Goal: Answer question/provide support

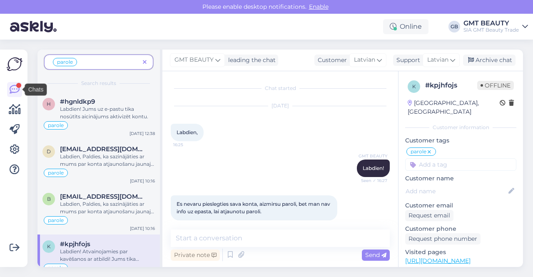
scroll to position [200, 0]
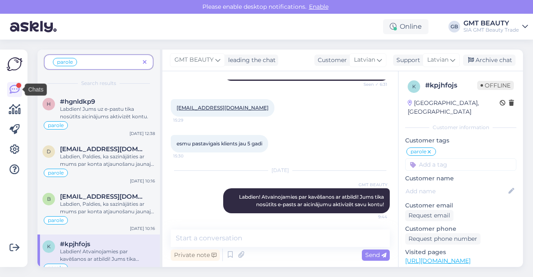
click at [16, 64] on img at bounding box center [15, 64] width 16 height 16
click at [26, 30] on img at bounding box center [33, 27] width 47 height 26
click at [147, 63] on icon at bounding box center [145, 63] width 4 height 6
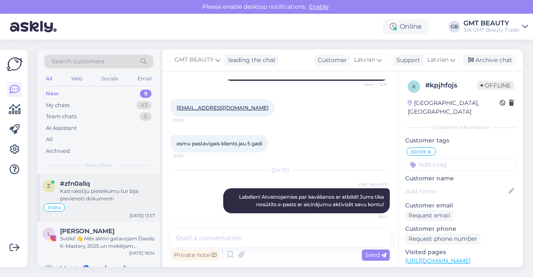
click at [84, 186] on span "#zfn0allq" at bounding box center [75, 183] width 30 height 7
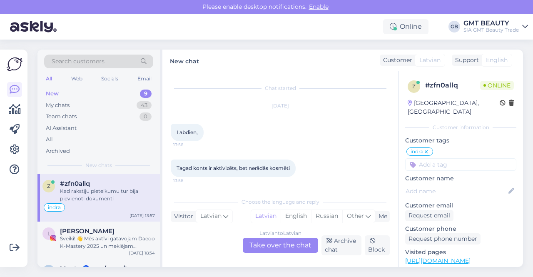
scroll to position [83, 0]
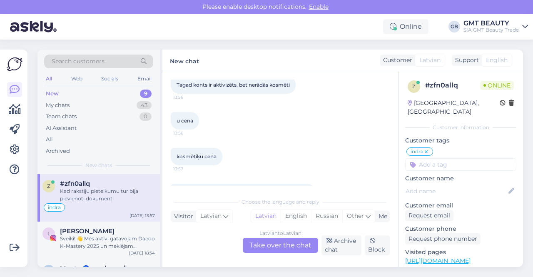
click at [435, 159] on input at bounding box center [460, 164] width 111 height 12
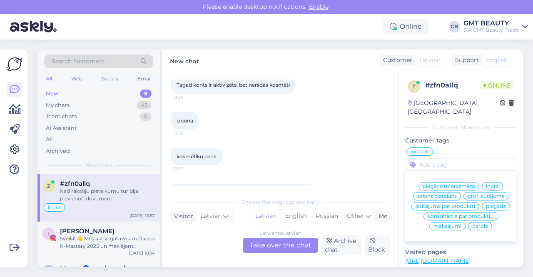
click at [351, 145] on div "kosmētiķu cena 13:57" at bounding box center [280, 157] width 219 height 36
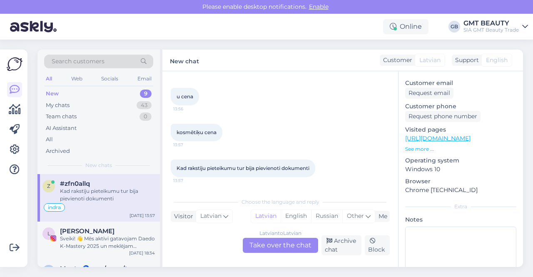
scroll to position [125, 0]
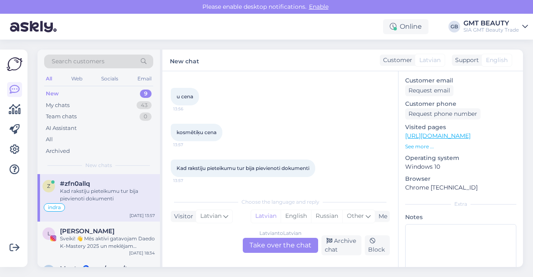
click at [415, 143] on p "See more ..." at bounding box center [460, 146] width 111 height 7
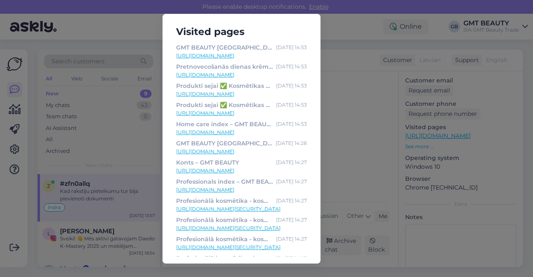
click at [359, 26] on div "Visited pages GMT BEAUTY [GEOGRAPHIC_DATA] [DATE] 14:53 [URL][DOMAIN_NAME] Pret…" at bounding box center [266, 138] width 533 height 277
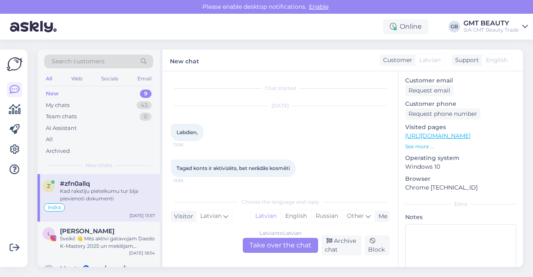
scroll to position [0, 0]
click at [286, 90] on div "Chat started" at bounding box center [280, 88] width 219 height 7
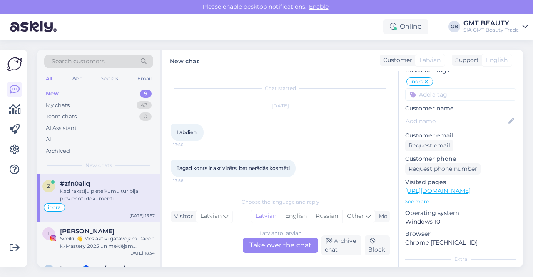
scroll to position [83, 0]
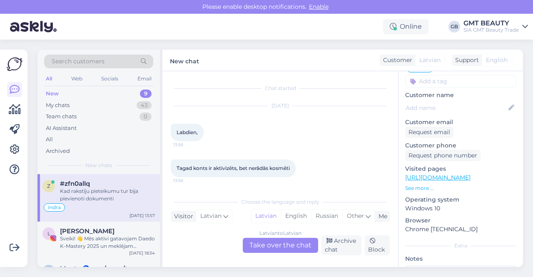
click at [280, 244] on div "Latvian to Latvian Take over the chat" at bounding box center [280, 245] width 75 height 15
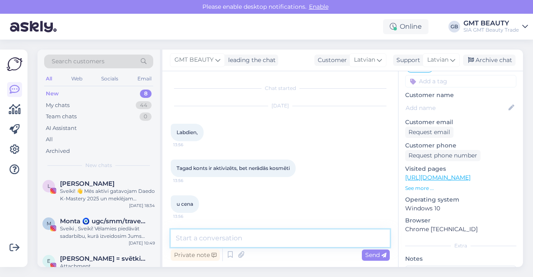
click at [265, 237] on textarea at bounding box center [280, 238] width 219 height 17
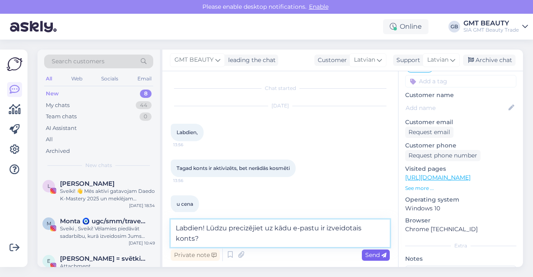
type textarea "Labdien! Lūdzu precizējiet uz kādu e-pastu ir izveidotais konts?"
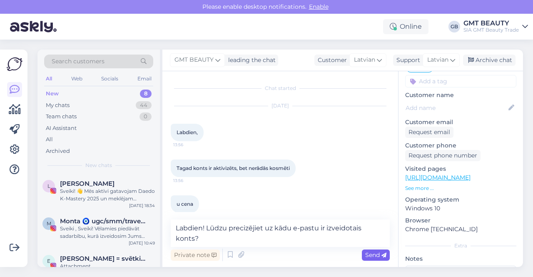
click at [375, 255] on span "Send" at bounding box center [375, 254] width 21 height 7
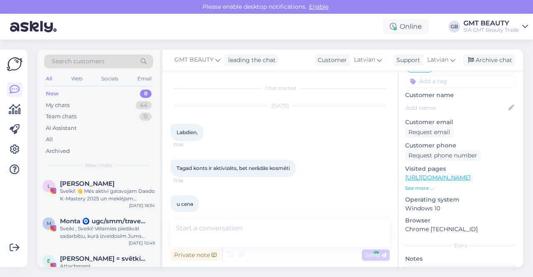
scroll to position [115, 0]
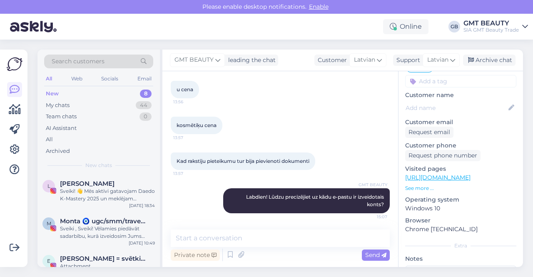
click at [74, 97] on div "New 8" at bounding box center [98, 94] width 109 height 12
click at [76, 79] on div "Web" at bounding box center [77, 78] width 15 height 11
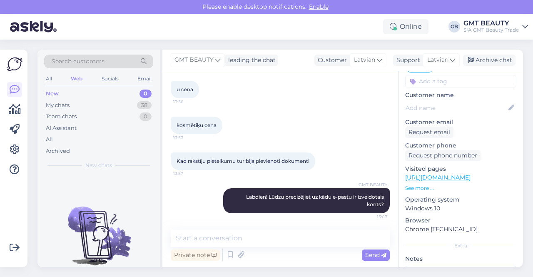
click at [55, 91] on div "New" at bounding box center [52, 94] width 13 height 8
click at [58, 103] on div "My chats" at bounding box center [58, 105] width 24 height 8
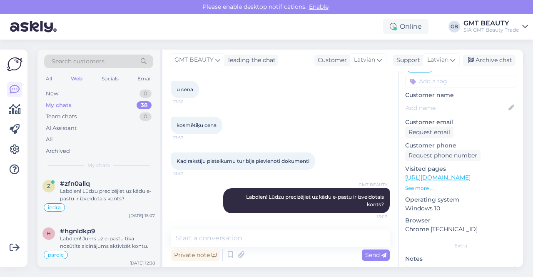
click at [269, 249] on div "Private note Send" at bounding box center [280, 255] width 219 height 16
click at [176, 205] on div "GMT BEAUTY Labdien! Lūdzu precizējiet uz kādu e-pastu ir izveidotais konts? 15:…" at bounding box center [280, 200] width 219 height 43
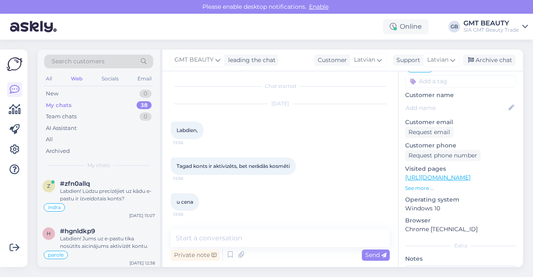
scroll to position [0, 0]
click at [322, 6] on span "Enable" at bounding box center [319, 6] width 25 height 7
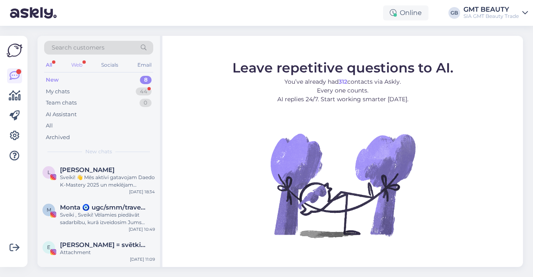
click at [80, 66] on div "Web" at bounding box center [77, 65] width 15 height 11
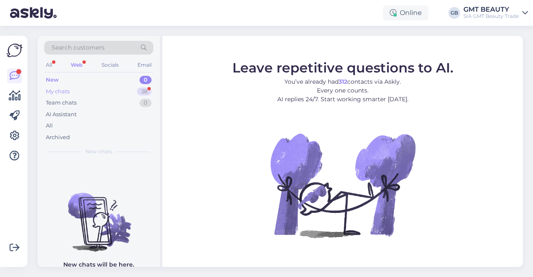
click at [62, 92] on div "My chats" at bounding box center [58, 91] width 24 height 8
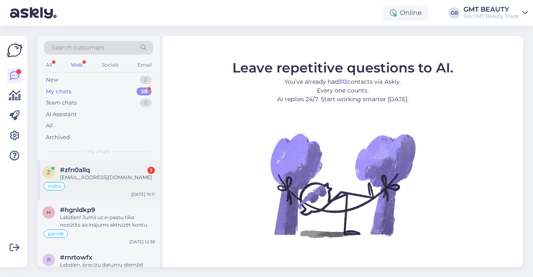
click at [83, 177] on div "[EMAIL_ADDRESS][DOMAIN_NAME]" at bounding box center [107, 177] width 95 height 7
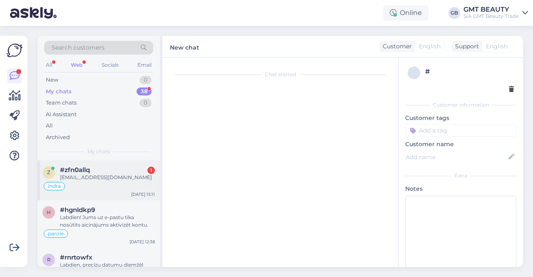
scroll to position [137, 0]
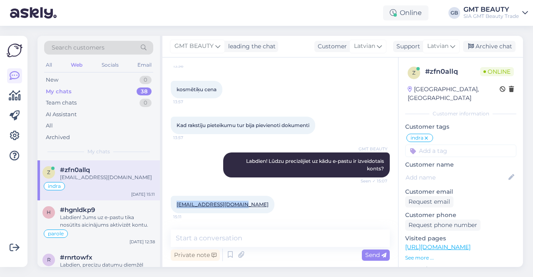
drag, startPoint x: 236, startPoint y: 202, endPoint x: 176, endPoint y: 206, distance: 60.5
click at [176, 206] on div "olita.laicane@inbox.lv 15:11" at bounding box center [223, 204] width 104 height 17
copy link "olita.laicane@inbox.lv"
click at [310, 135] on div "Kad rakstīju pieteikumu tur bija pievienoti dokumenti 13:57" at bounding box center [280, 125] width 219 height 36
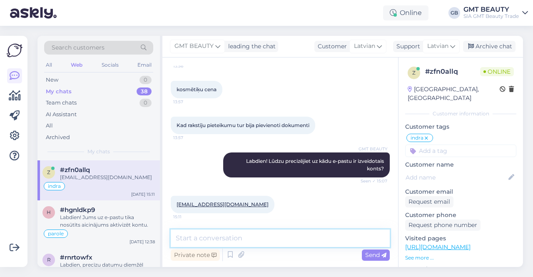
click at [260, 235] on textarea at bounding box center [280, 238] width 219 height 17
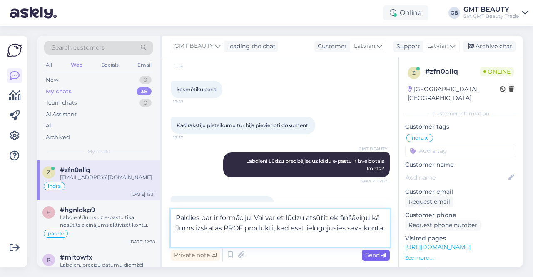
type textarea "Paldies par informāciju. Vai variet lūdzu atsūtīt ekrānšāviņu kā Jums izskatās …"
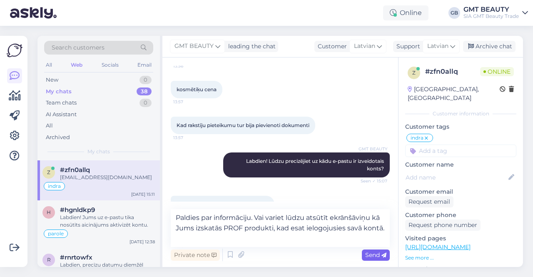
click at [371, 253] on span "Send" at bounding box center [375, 254] width 21 height 7
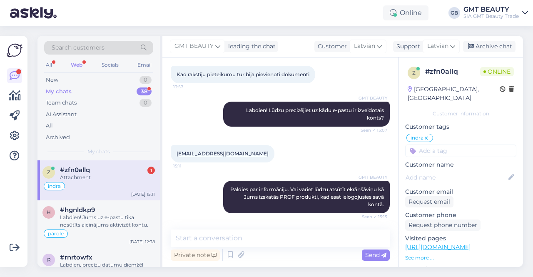
scroll to position [240, 0]
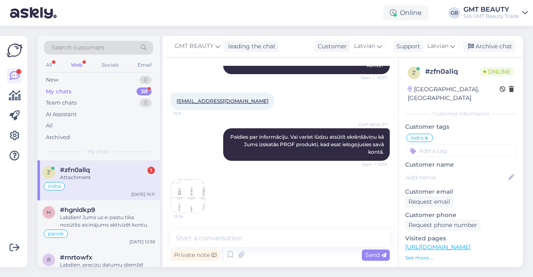
click at [186, 193] on img at bounding box center [187, 196] width 33 height 33
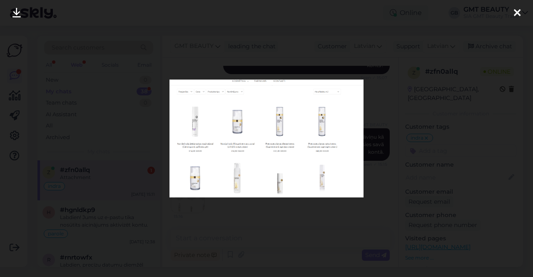
click at [521, 13] on div at bounding box center [517, 13] width 17 height 26
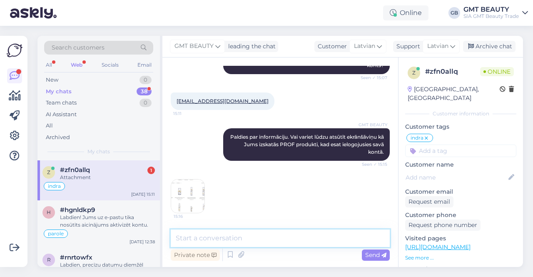
click at [262, 236] on textarea at bounding box center [280, 238] width 219 height 17
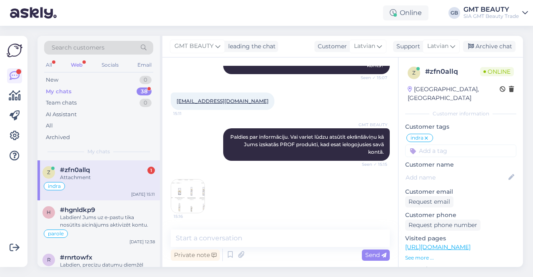
click at [174, 198] on img at bounding box center [187, 196] width 33 height 33
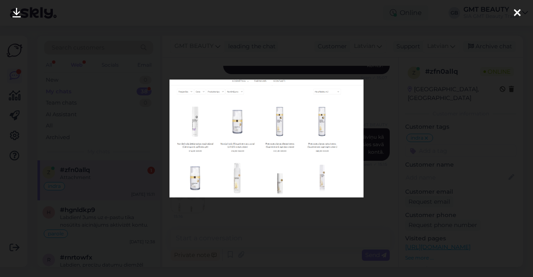
click at [518, 9] on icon at bounding box center [517, 13] width 7 height 11
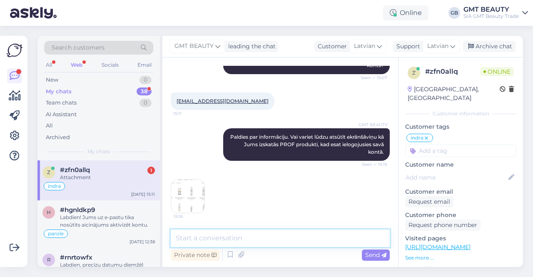
click at [219, 236] on textarea at bounding box center [280, 238] width 219 height 17
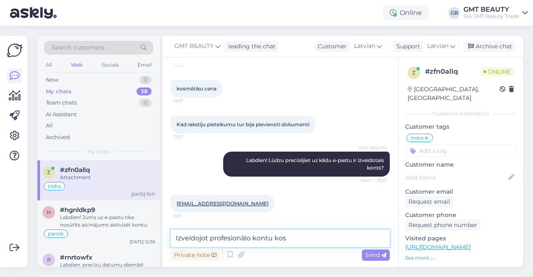
scroll to position [208, 0]
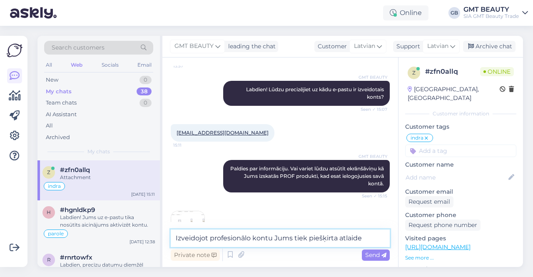
click at [337, 242] on textarea "Izveidojot profesionālo kontu Jums tiek piešķirta atlaide" at bounding box center [280, 238] width 219 height 17
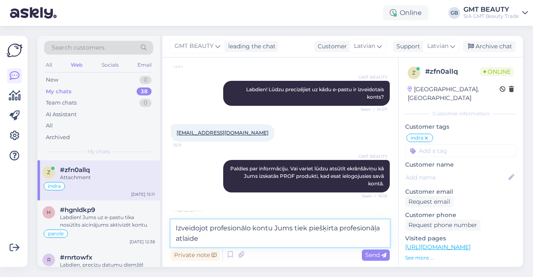
click at [247, 238] on textarea "Izveidojot profesionālo kontu Jums tiek piešķirta profesionāļa atlaide" at bounding box center [280, 233] width 219 height 27
paste textarea "[URL][DOMAIN_NAME]"
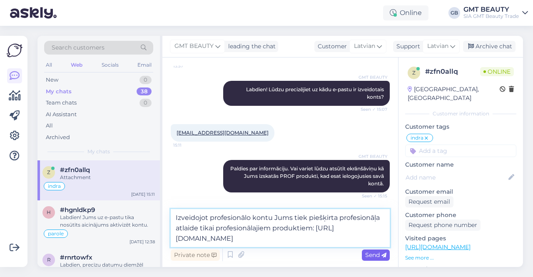
type textarea "Izveidojot profesionālo kontu Jums tiek piešķirta profesionāļa atlaide tikai pr…"
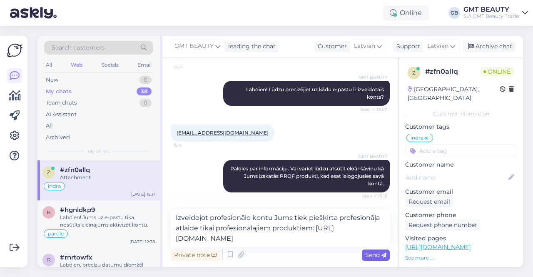
click at [381, 255] on span "Send" at bounding box center [375, 254] width 21 height 7
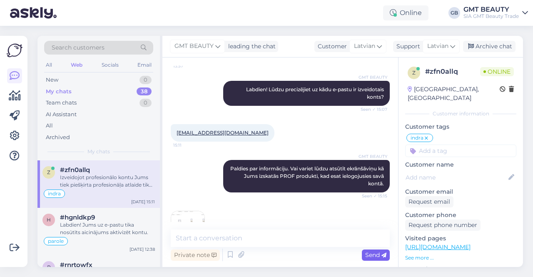
scroll to position [291, 0]
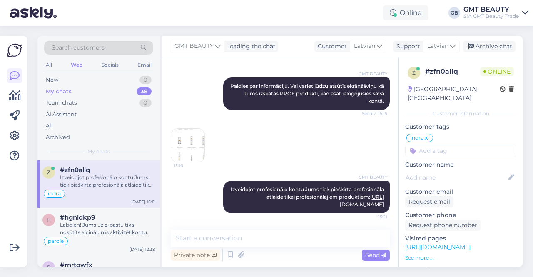
click at [286, 254] on div "Private note Send" at bounding box center [280, 255] width 219 height 16
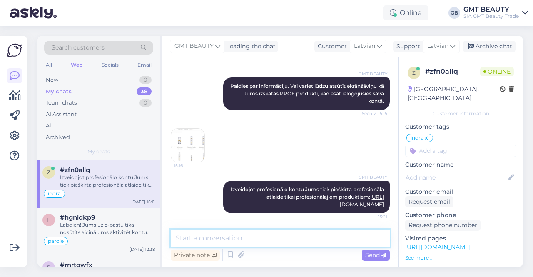
click at [272, 235] on textarea at bounding box center [280, 238] width 219 height 17
type textarea "Š"
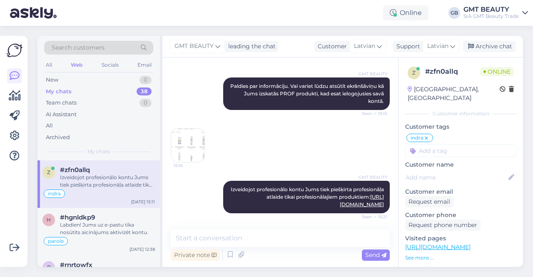
click at [198, 131] on img at bounding box center [187, 145] width 33 height 33
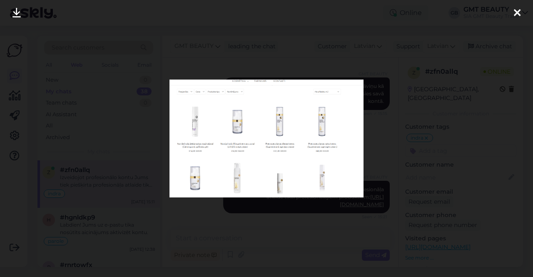
click at [523, 12] on div at bounding box center [517, 13] width 17 height 26
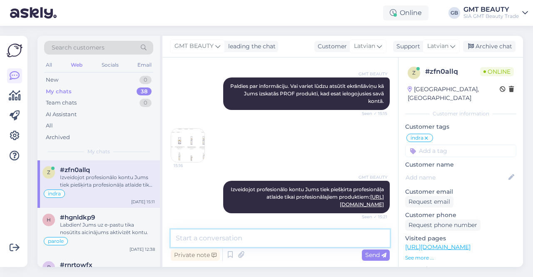
click at [236, 240] on textarea at bounding box center [280, 238] width 219 height 17
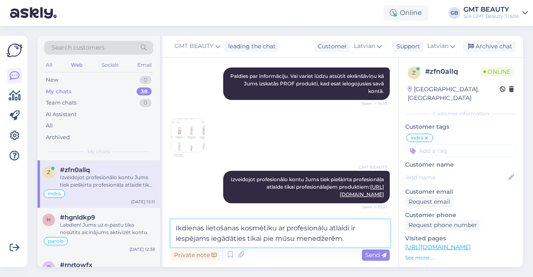
scroll to position [309, 0]
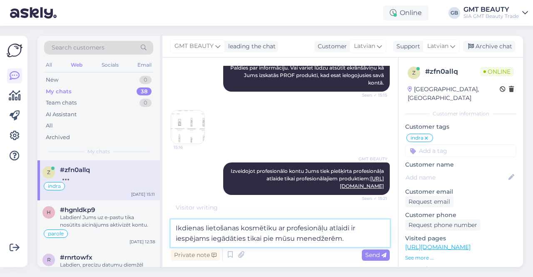
click at [348, 237] on textarea "Ikdienas lietošanas kosmētiku ar profesionāļu atlaidi ir iespējams iegādāties t…" at bounding box center [280, 233] width 219 height 27
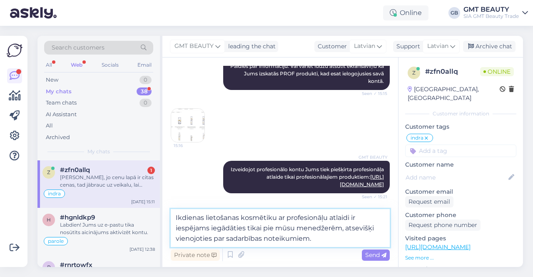
scroll to position [354, 0]
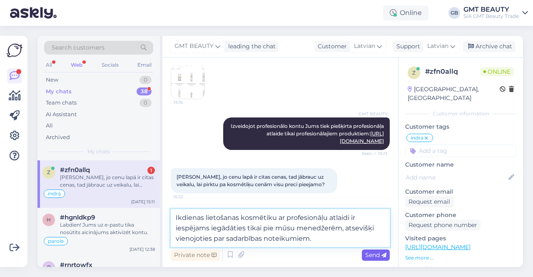
type textarea "Ikdienas lietošanas kosmētiku ar profesionāļu atlaidi ir iespējams iegādāties t…"
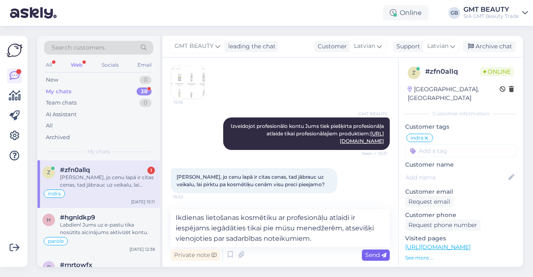
click at [373, 255] on span "Send" at bounding box center [375, 254] width 21 height 7
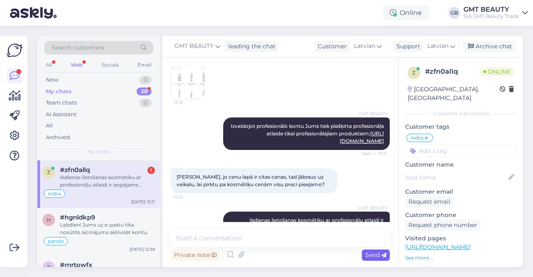
scroll to position [385, 0]
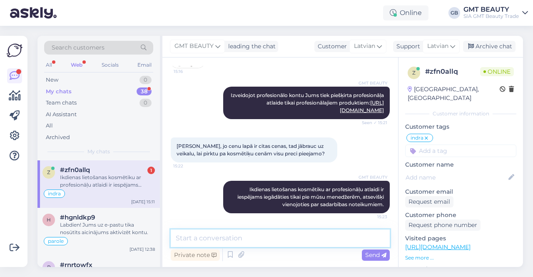
click at [241, 237] on textarea at bounding box center [280, 238] width 219 height 17
click at [192, 237] on textarea at bounding box center [280, 238] width 219 height 17
drag, startPoint x: 268, startPoint y: 236, endPoint x: 172, endPoint y: 236, distance: 95.8
click at [172, 236] on textarea "Vai Jūsu menedžere ir k" at bounding box center [280, 238] width 219 height 17
type textarea "E"
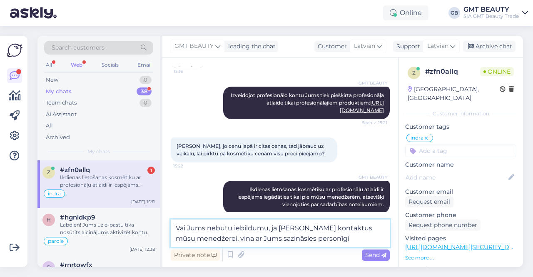
type textarea "Vai Jums nebūtu iebildumu, ja iedosim Jūsu kontaktus mūsu menedžerei, viņa ar J…"
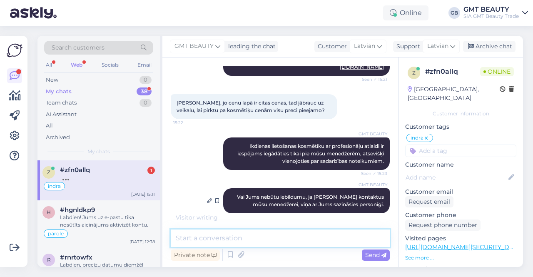
scroll to position [437, 0]
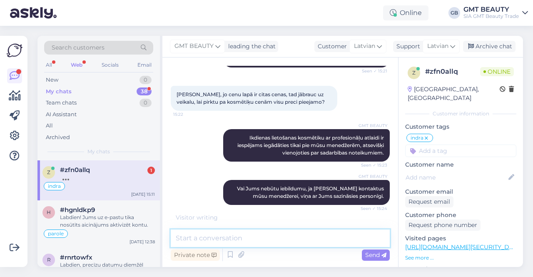
click at [244, 234] on textarea at bounding box center [280, 238] width 219 height 17
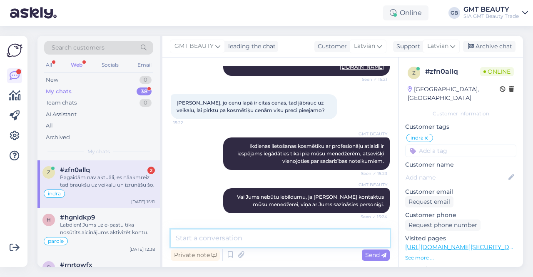
scroll to position [472, 0]
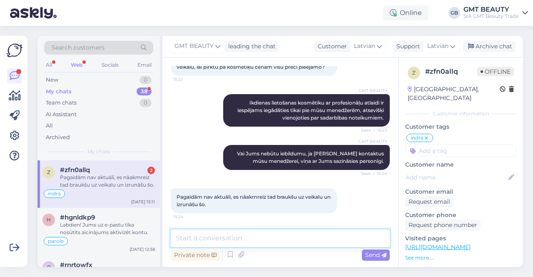
click at [206, 235] on textarea at bounding box center [280, 238] width 219 height 17
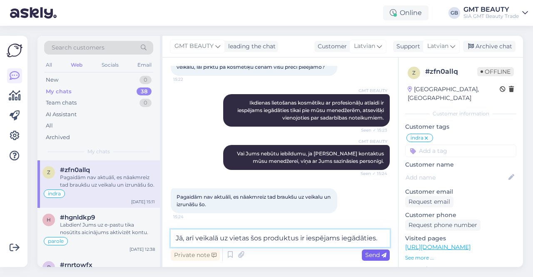
type textarea "Jā, arī veikalā uz vietas šos produktus ir iespējams iegādāties."
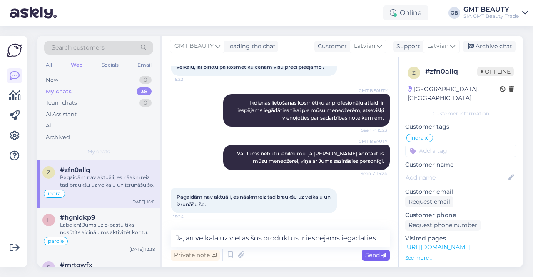
click at [378, 255] on span "Send" at bounding box center [375, 254] width 21 height 7
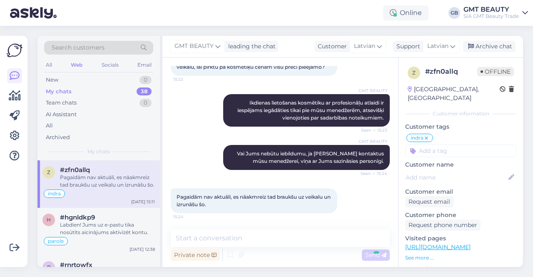
scroll to position [507, 0]
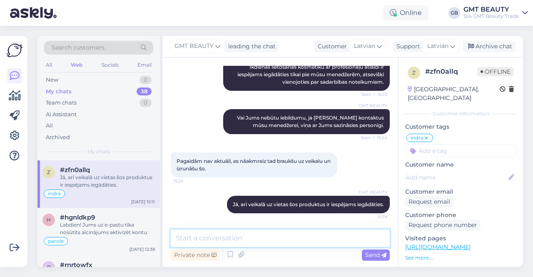
click at [292, 239] on textarea at bounding box center [280, 238] width 219 height 17
type textarea "Ar profesionāļa atlaidi."
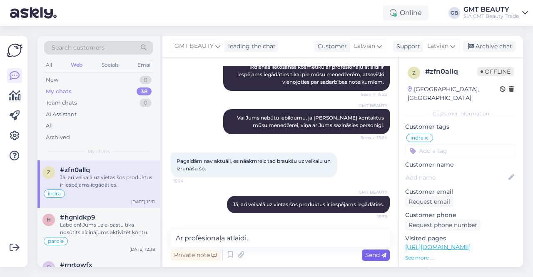
click at [377, 252] on span "Send" at bounding box center [375, 254] width 21 height 7
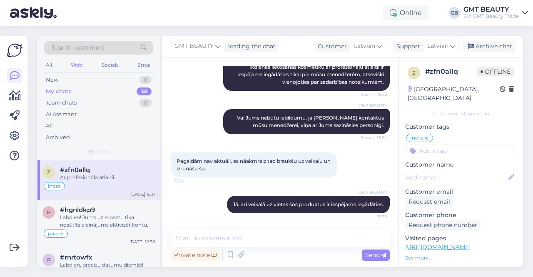
scroll to position [543, 0]
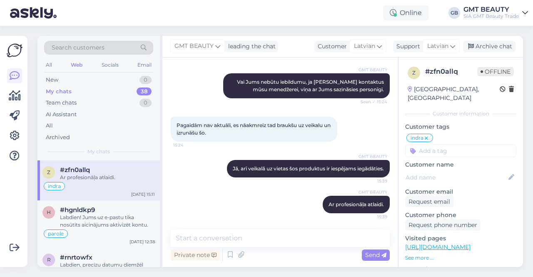
click at [85, 41] on div "Search customers" at bounding box center [98, 48] width 109 height 14
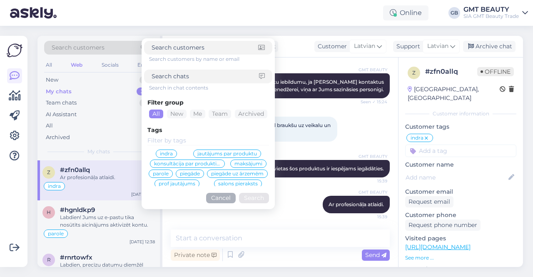
click at [90, 48] on span "Search customers" at bounding box center [78, 47] width 53 height 9
click at [197, 78] on input at bounding box center [205, 76] width 107 height 9
click at [202, 48] on input at bounding box center [205, 47] width 107 height 9
click at [169, 172] on span "parole" at bounding box center [161, 173] width 16 height 5
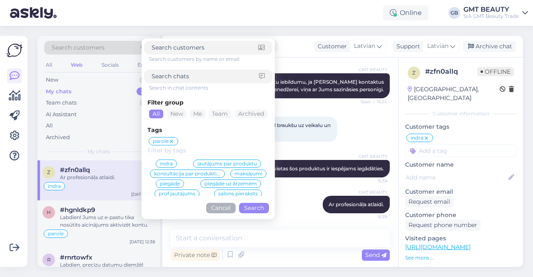
click at [247, 207] on button "Search" at bounding box center [254, 208] width 30 height 10
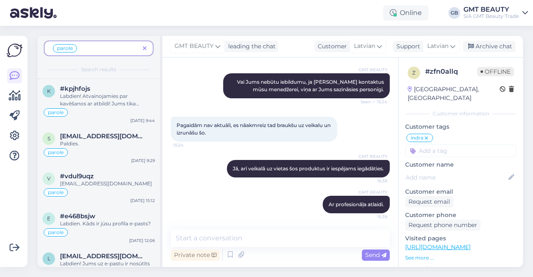
scroll to position [167, 0]
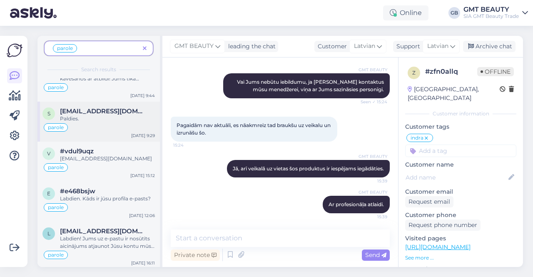
click at [93, 111] on span "[EMAIL_ADDRESS][DOMAIN_NAME]" at bounding box center [103, 110] width 87 height 7
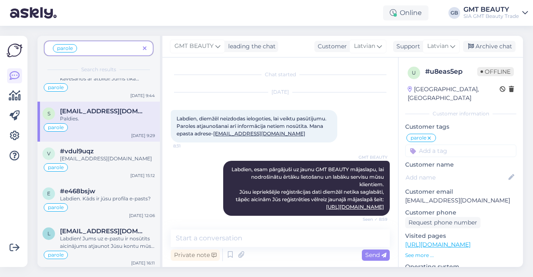
scroll to position [0, 0]
drag, startPoint x: 281, startPoint y: 132, endPoint x: 216, endPoint y: 133, distance: 65.4
click at [215, 133] on div "Labdien, diemžēl neizdodas ielogoties, lai veiktu pasūtījumu. Paroles atjaunoša…" at bounding box center [254, 126] width 167 height 32
copy link "[EMAIL_ADDRESS][DOMAIN_NAME]"
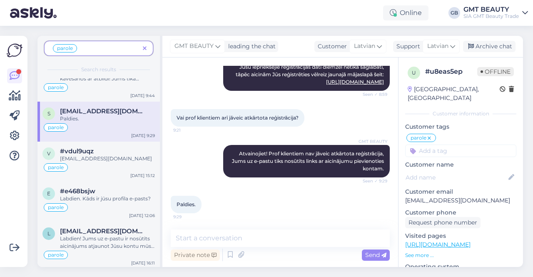
click at [295, 213] on div "Paldies. 9:29" at bounding box center [280, 205] width 219 height 36
click at [15, 76] on icon at bounding box center [15, 76] width 10 height 10
click at [15, 49] on img at bounding box center [15, 50] width 16 height 16
click at [37, 11] on img at bounding box center [33, 13] width 47 height 26
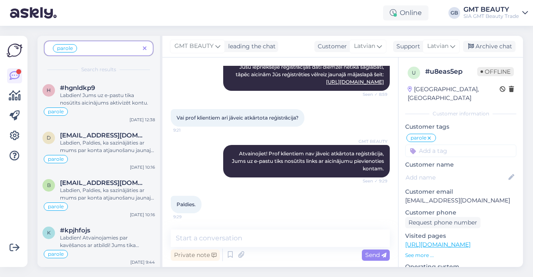
click at [143, 49] on icon at bounding box center [145, 49] width 4 height 6
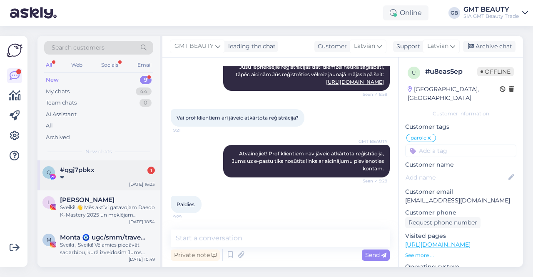
click at [87, 168] on span "#qgj7pbkx" at bounding box center [77, 169] width 35 height 7
